Goal: Task Accomplishment & Management: Manage account settings

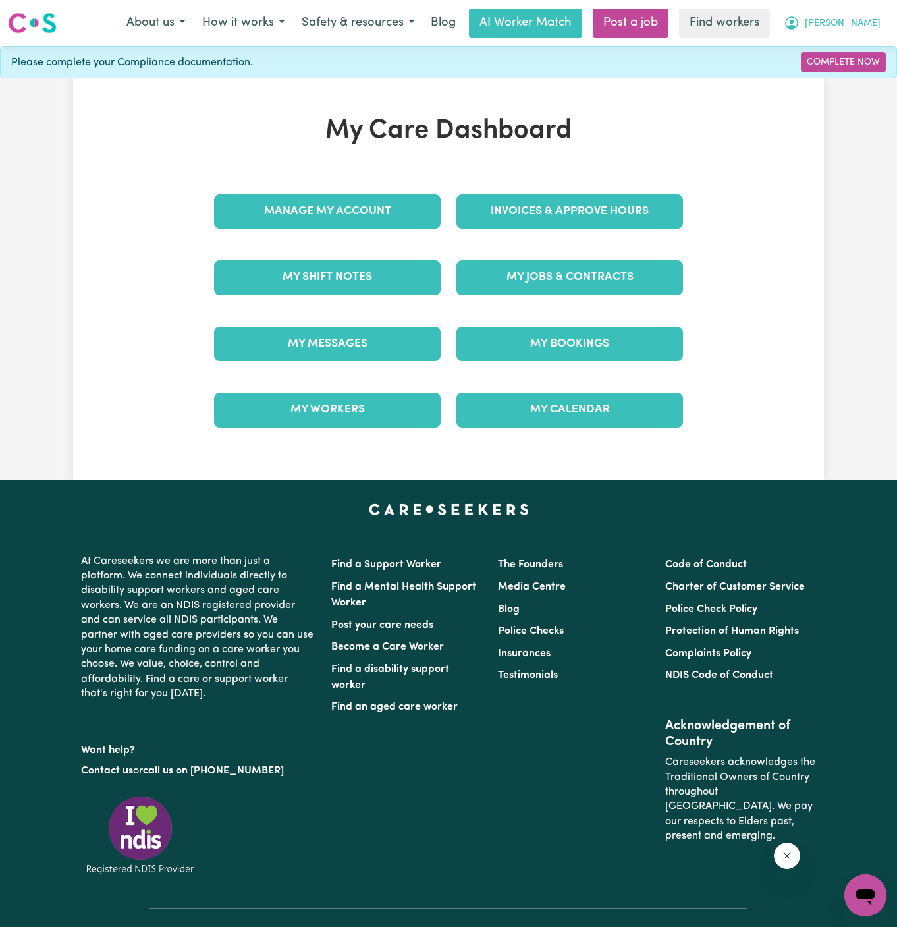
click at [856, 27] on span "[PERSON_NAME]" at bounding box center [843, 23] width 76 height 14
click at [855, 76] on link "Logout" at bounding box center [837, 75] width 104 height 25
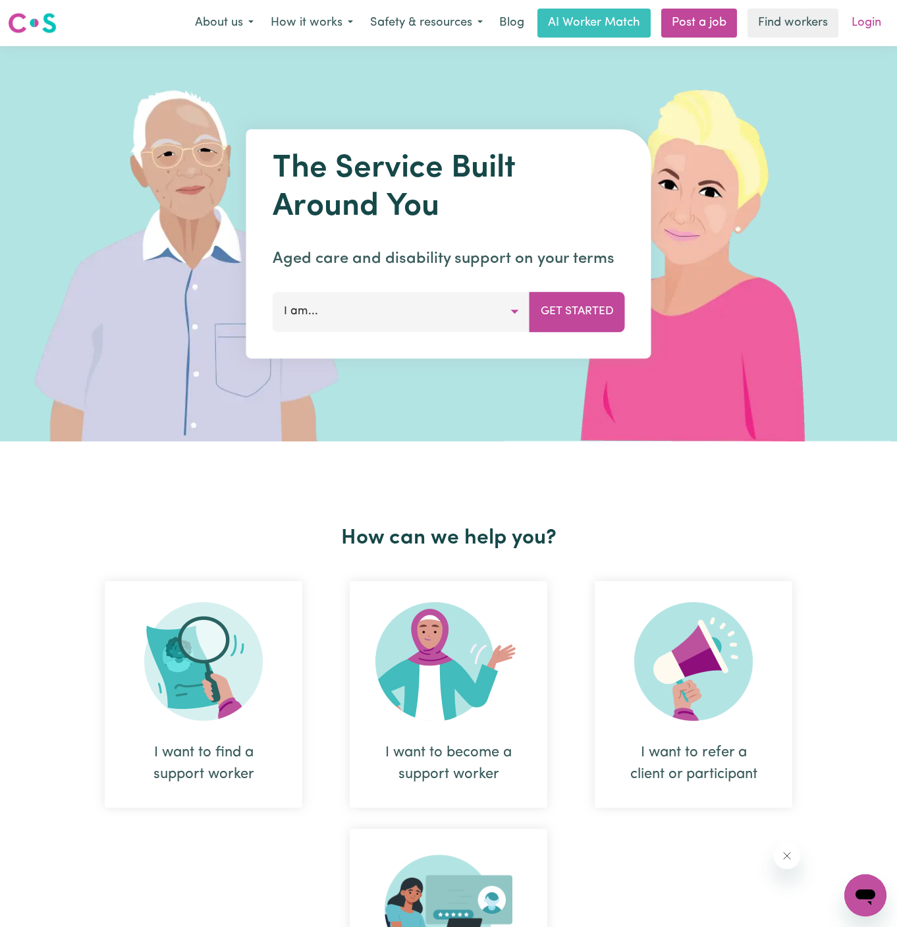
click at [866, 18] on link "Login" at bounding box center [866, 23] width 45 height 29
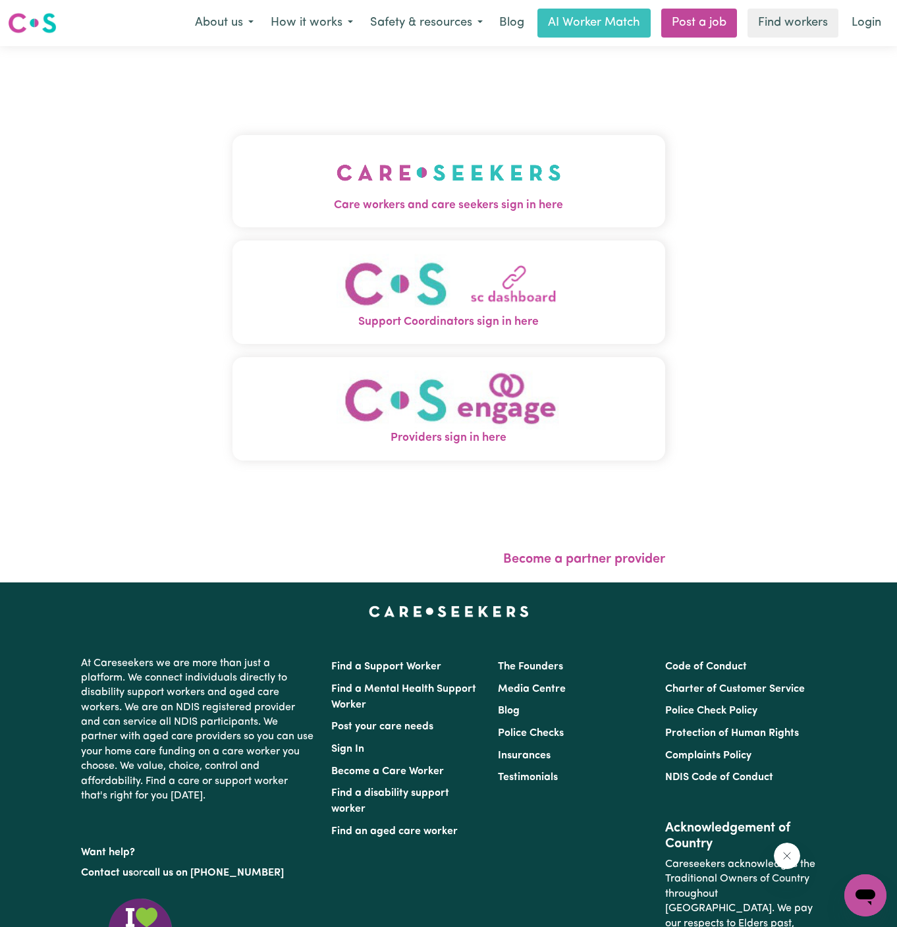
click at [563, 205] on span "Care workers and care seekers sign in here" at bounding box center [449, 205] width 433 height 17
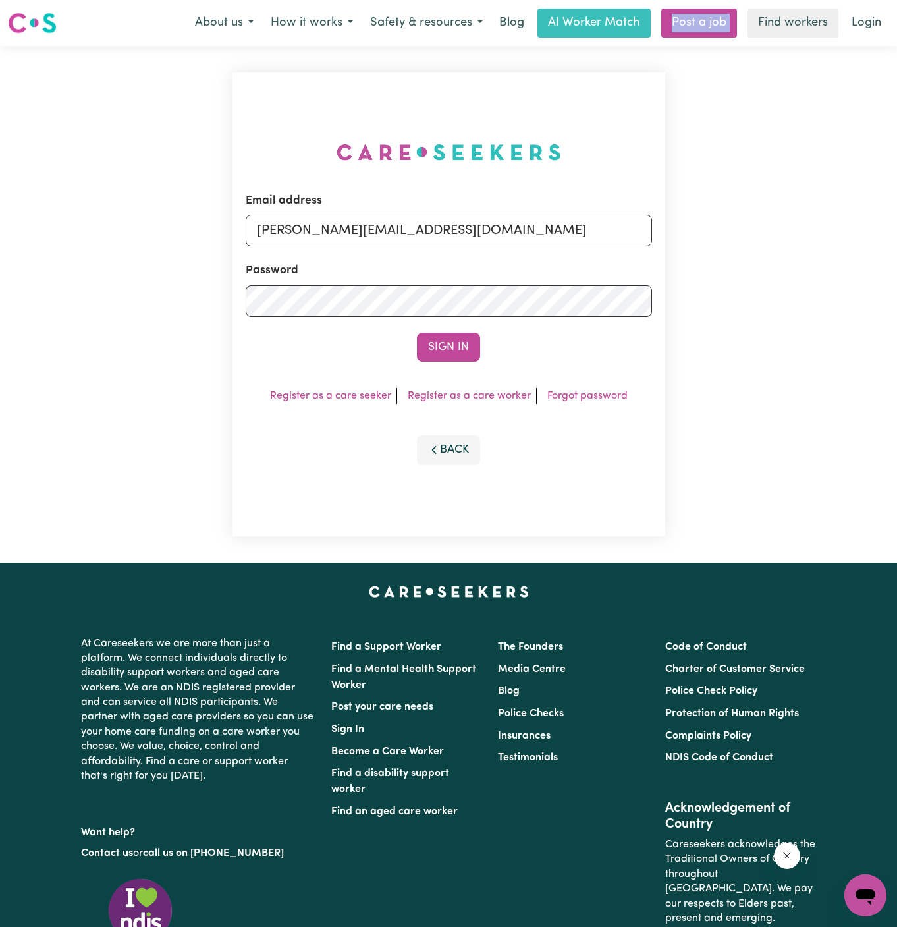
drag, startPoint x: 732, startPoint y: 1, endPoint x: 742, endPoint y: -63, distance: 63.9
click at [742, 0] on html "Menu About us How it works Safety & resources Blog AI Worker Match Post a job F…" at bounding box center [448, 564] width 897 height 1129
click at [348, 250] on form "Email address [PERSON_NAME][EMAIL_ADDRESS][DOMAIN_NAME] Password Sign In" at bounding box center [449, 276] width 406 height 169
click at [402, 219] on input "[PERSON_NAME][EMAIL_ADDRESS][DOMAIN_NAME]" at bounding box center [449, 231] width 406 height 32
drag, startPoint x: 325, startPoint y: 234, endPoint x: 667, endPoint y: 234, distance: 341.9
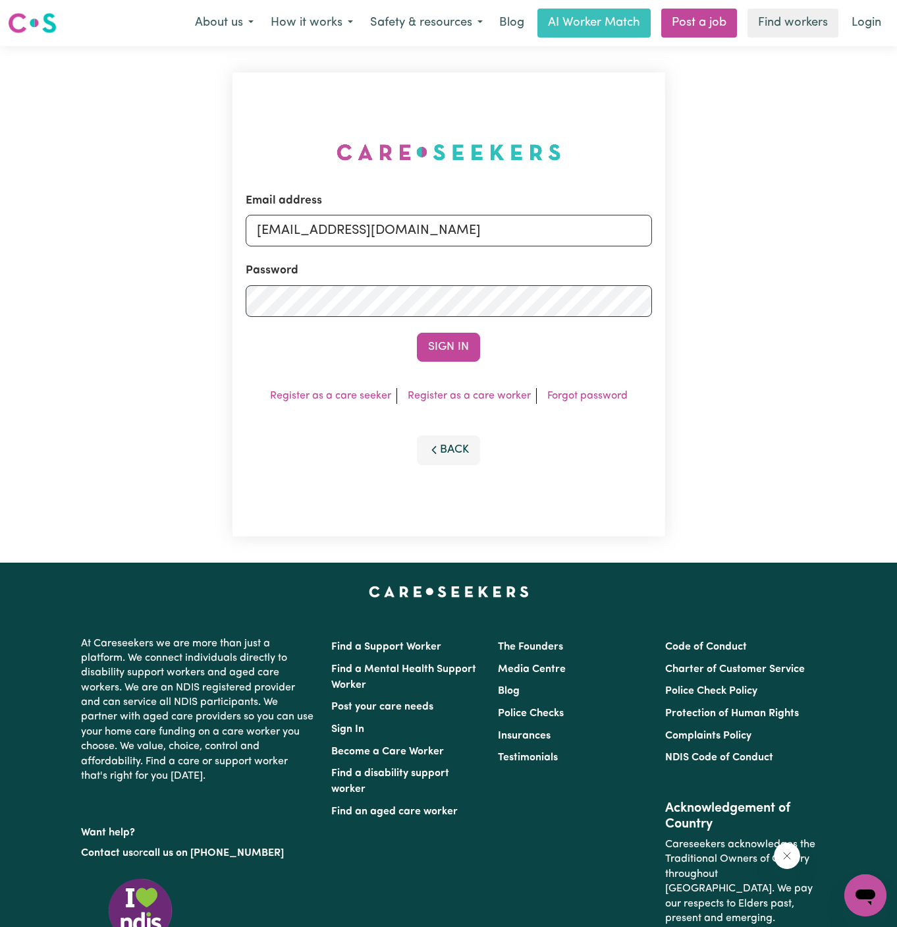
click at [667, 234] on div "Email address [EMAIL_ADDRESS][DOMAIN_NAME] Password Sign In Register as a care …" at bounding box center [449, 304] width 449 height 516
click at [417, 333] on button "Sign In" at bounding box center [448, 347] width 63 height 29
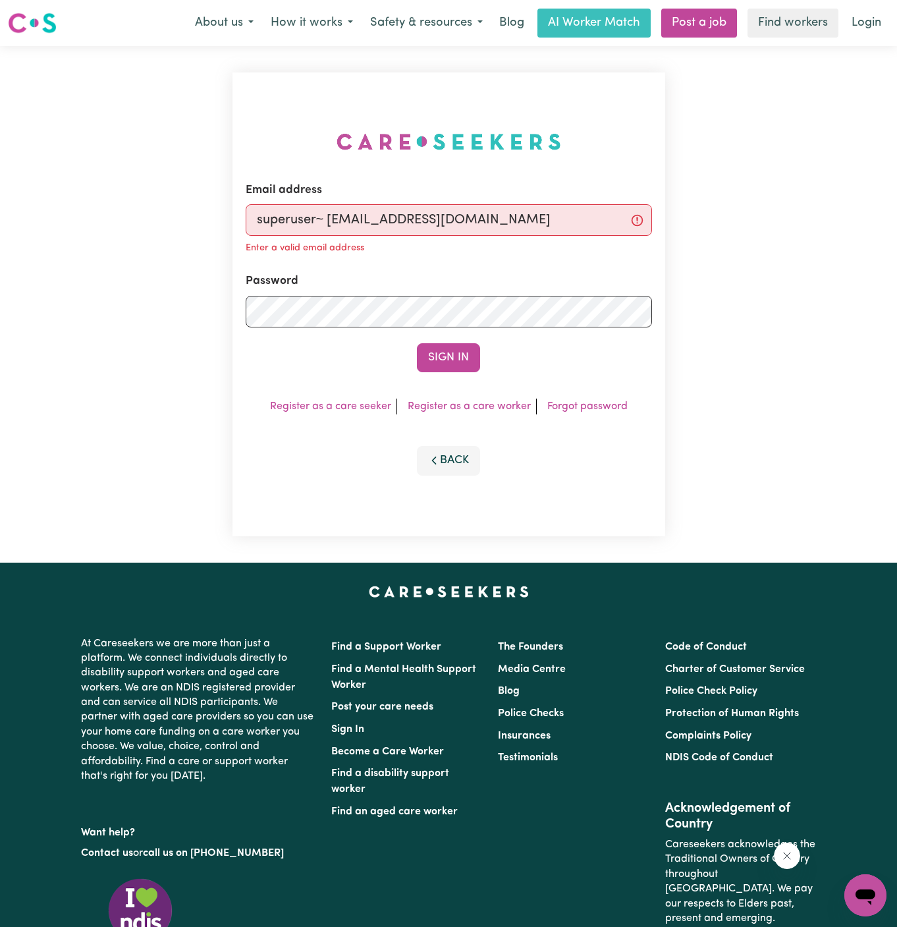
click at [326, 221] on input "superuser~ [EMAIL_ADDRESS][DOMAIN_NAME]" at bounding box center [449, 220] width 406 height 32
type input "[EMAIL_ADDRESS][DOMAIN_NAME]"
click at [417, 343] on button "Sign In" at bounding box center [448, 357] width 63 height 29
